Goal: Navigation & Orientation: Find specific page/section

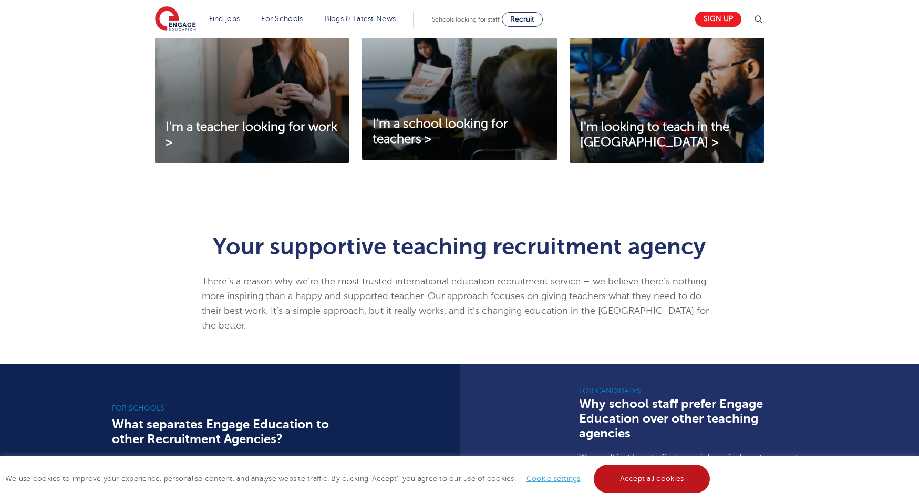
click at [626, 482] on link "Accept all cookies" at bounding box center [652, 478] width 117 height 28
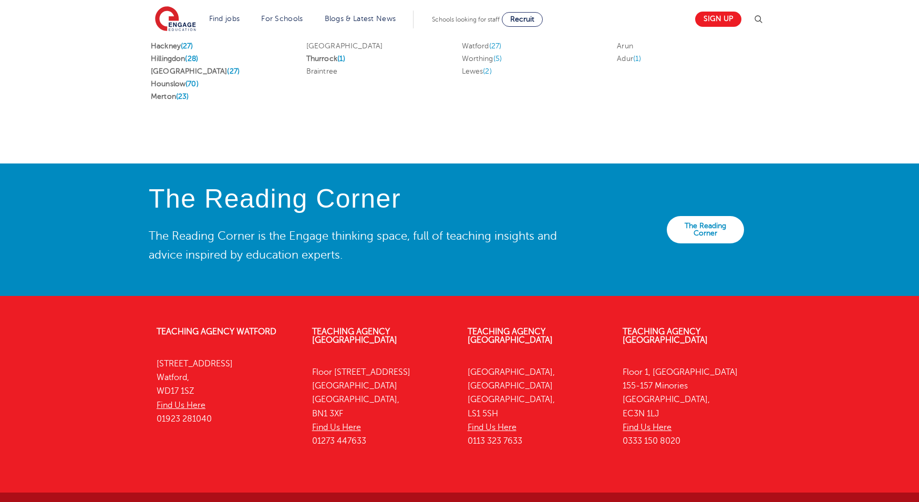
scroll to position [2235, 0]
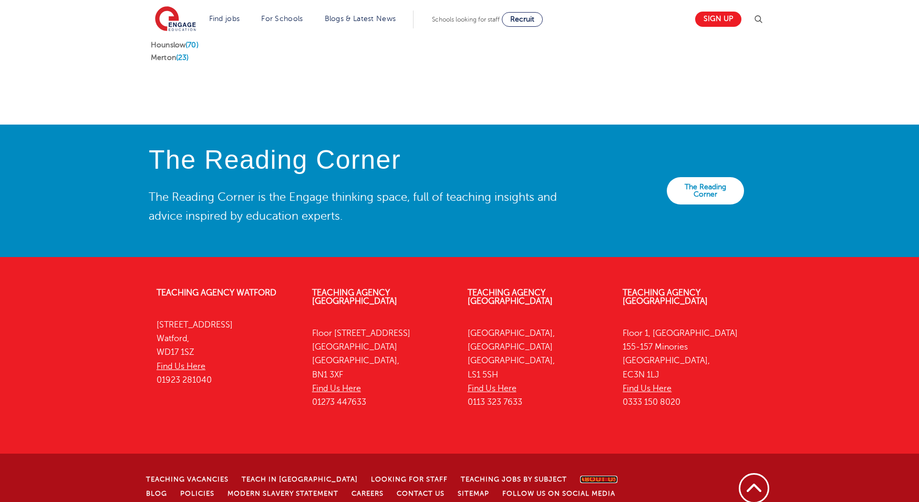
click at [580, 475] on link "About Us" at bounding box center [598, 478] width 37 height 7
